Goal: Information Seeking & Learning: Find specific fact

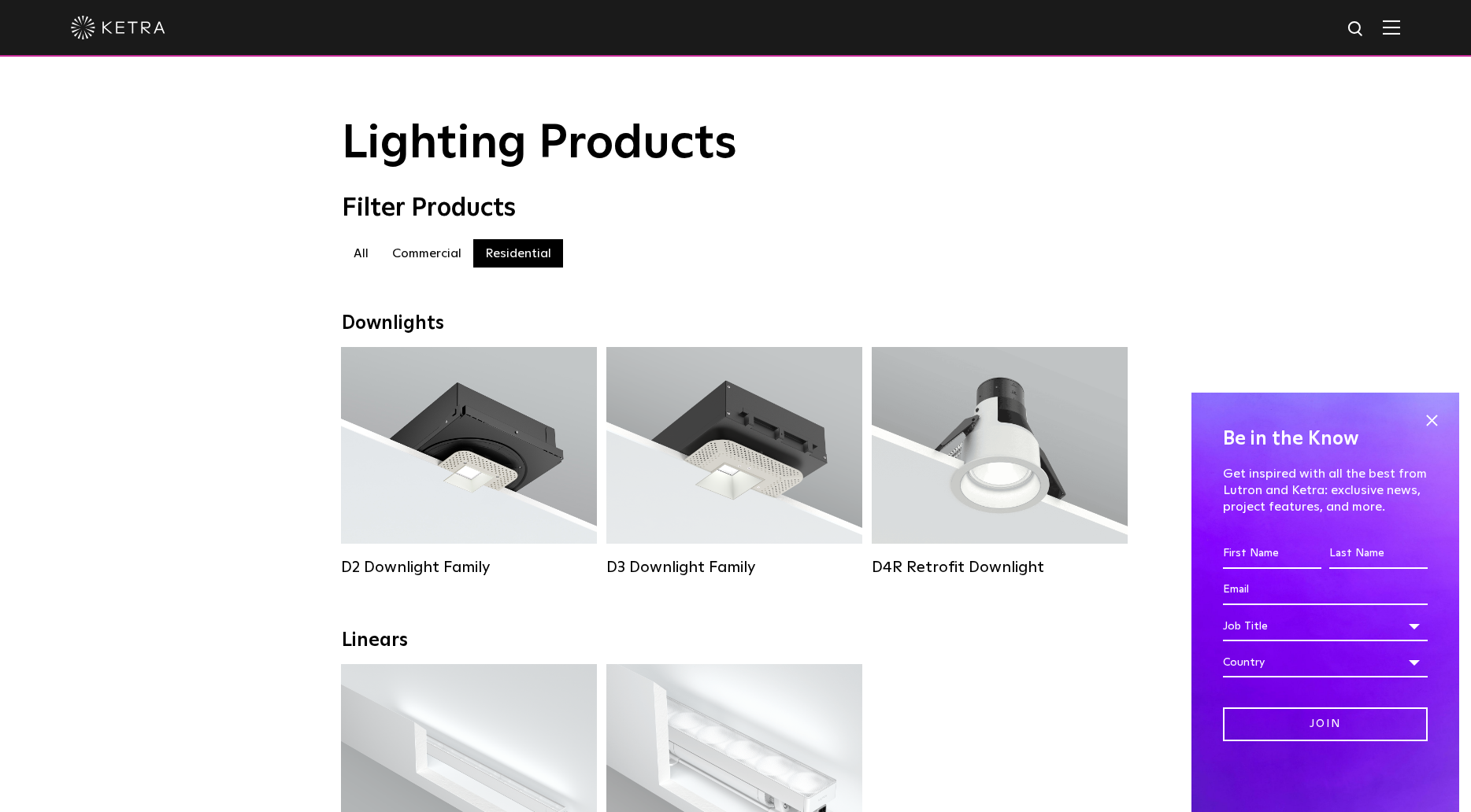
click at [1358, 30] on img at bounding box center [1356, 29] width 20 height 20
type input "toe kick"
click at [1306, 17] on button "Search" at bounding box center [1318, 29] width 24 height 24
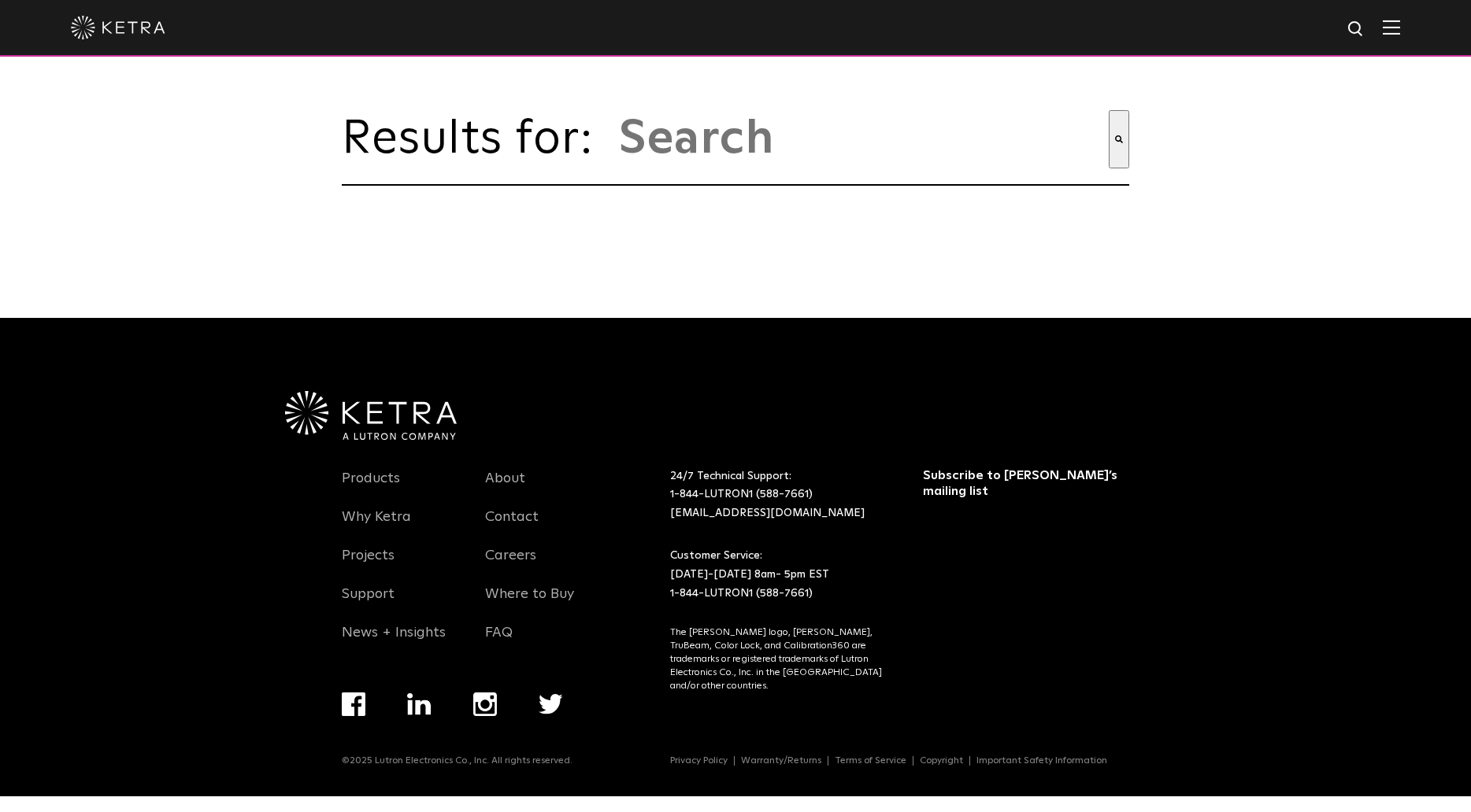
type input "toe kick"
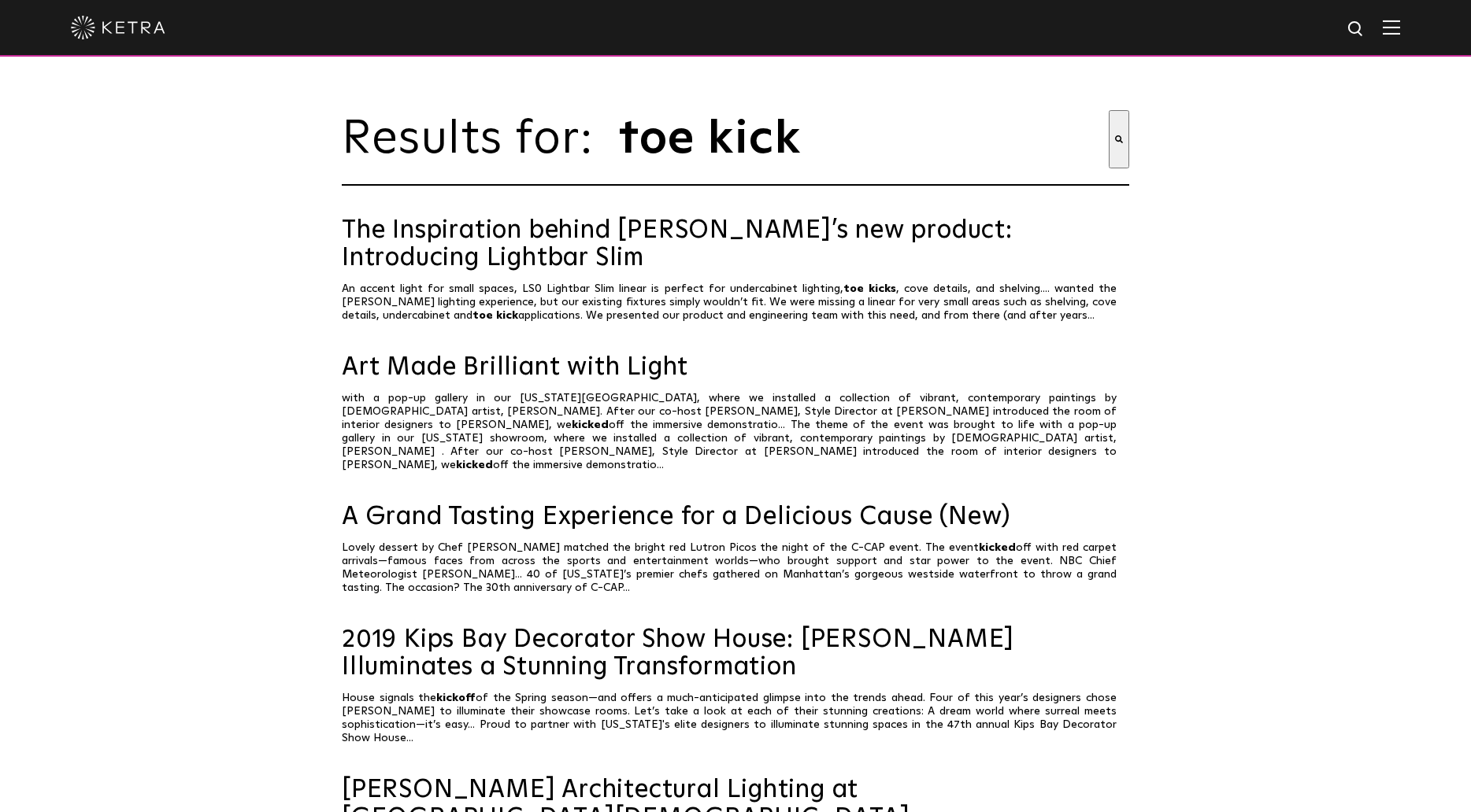
click at [90, 32] on img at bounding box center [118, 28] width 95 height 24
